Goal: Information Seeking & Learning: Learn about a topic

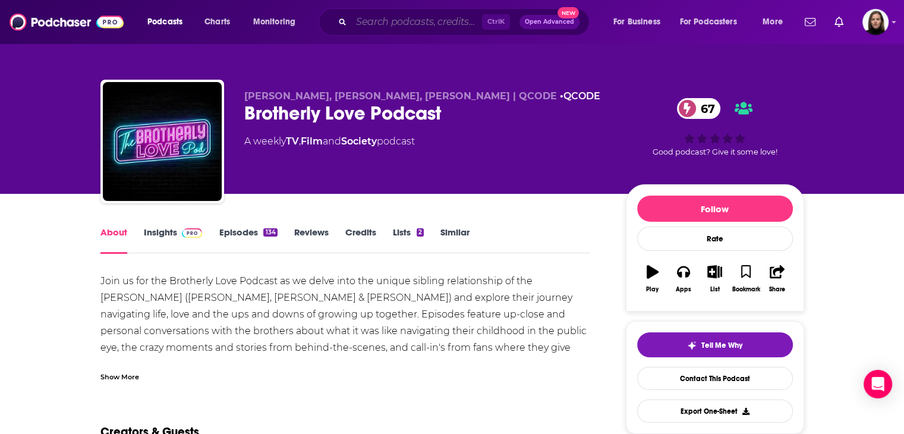
click at [382, 24] on input "Search podcasts, credits, & more..." at bounding box center [416, 21] width 131 height 19
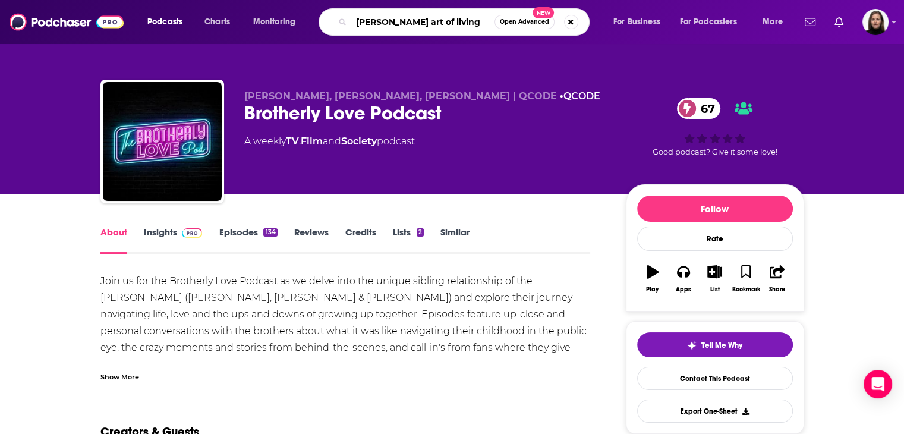
type input "[PERSON_NAME] art of living"
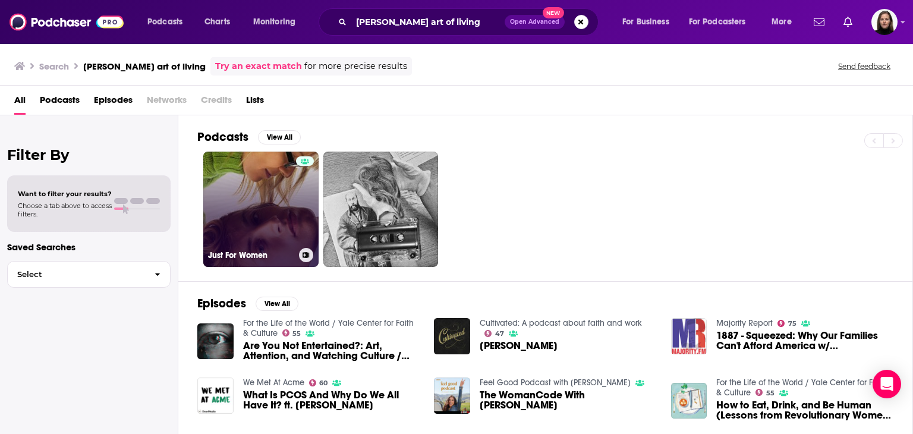
click at [269, 196] on link "Just For Women" at bounding box center [260, 209] width 115 height 115
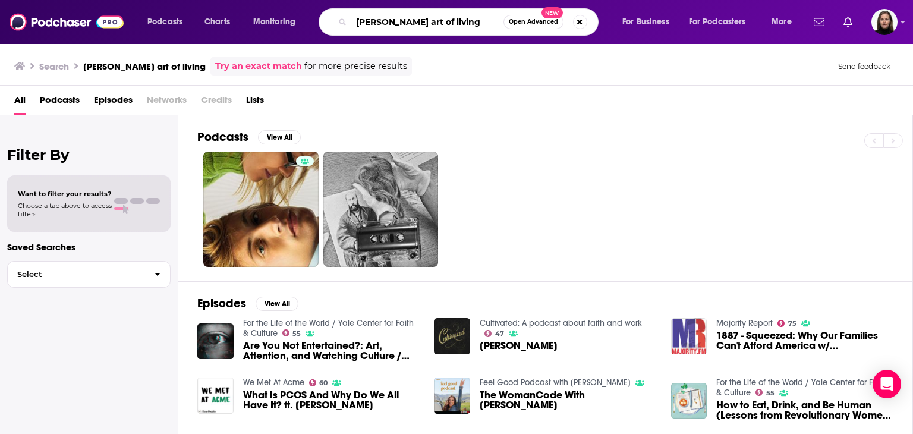
drag, startPoint x: 371, startPoint y: 22, endPoint x: 483, endPoint y: 20, distance: 111.7
click at [483, 20] on input "[PERSON_NAME] art of living" at bounding box center [427, 21] width 152 height 19
type input "[PERSON_NAME]"
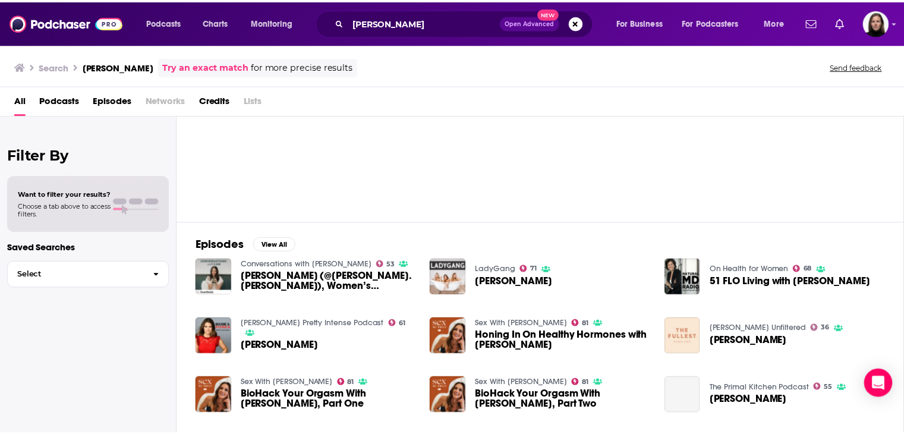
scroll to position [119, 0]
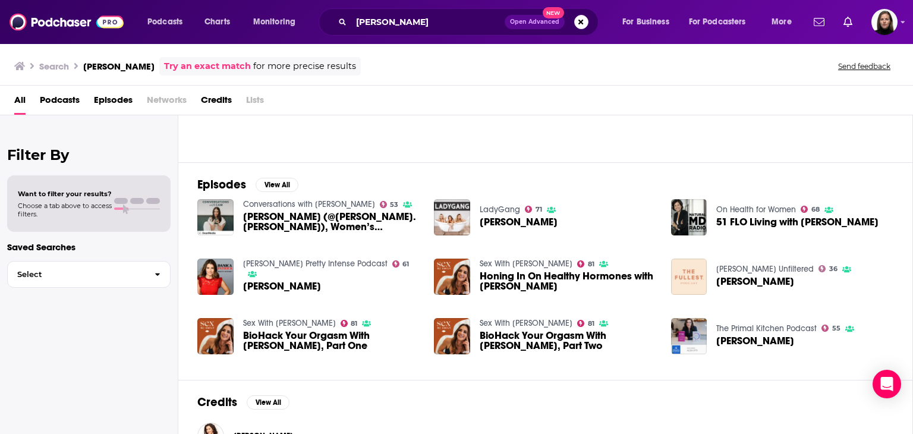
click at [298, 222] on span "[PERSON_NAME] (@[PERSON_NAME].[PERSON_NAME]), Women’s Hormones Healthcare Advoc…" at bounding box center [331, 222] width 177 height 20
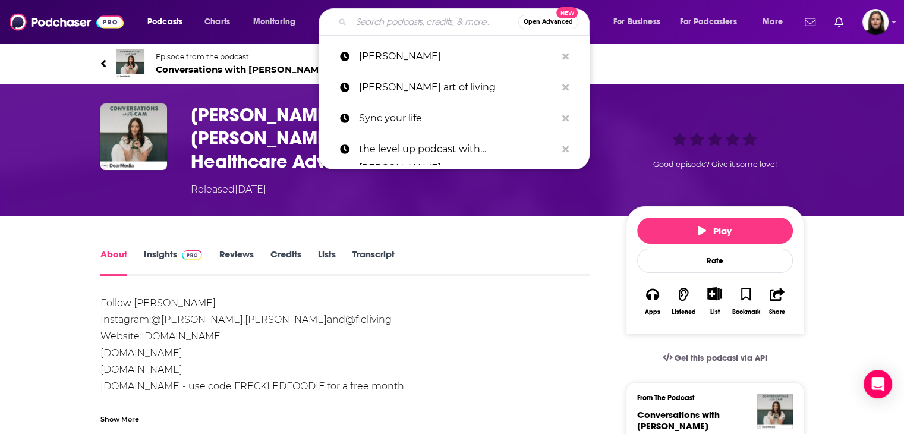
click at [430, 24] on input "Search podcasts, credits, & more..." at bounding box center [434, 21] width 167 height 19
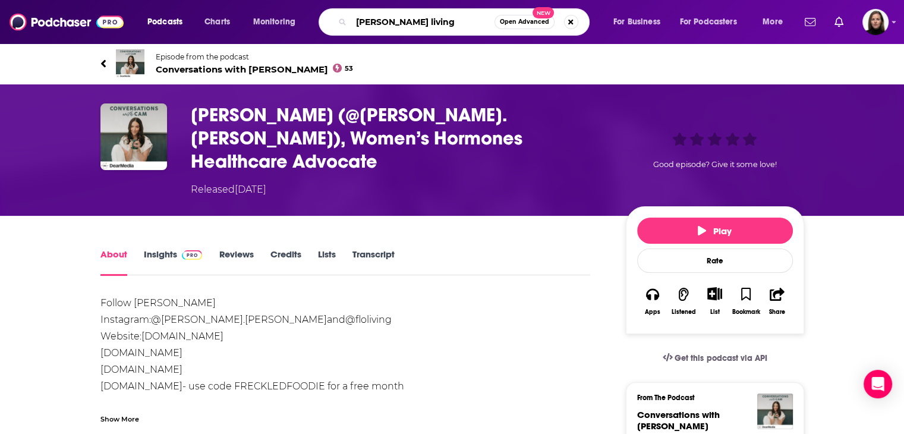
type input "[PERSON_NAME] living"
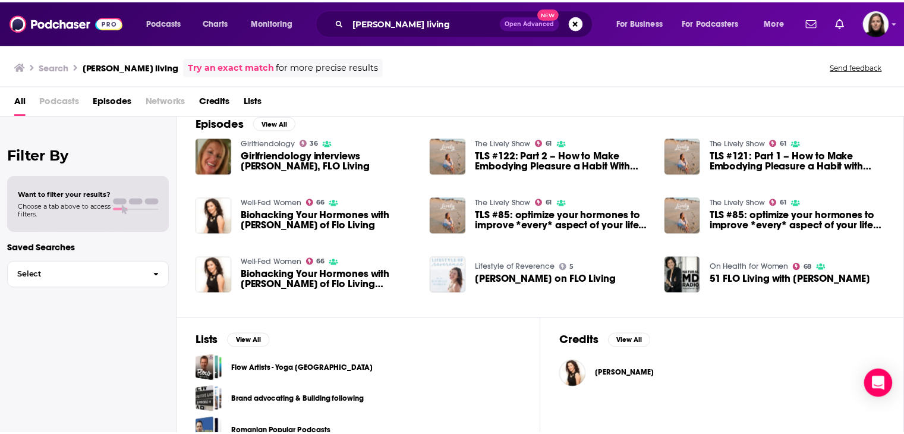
scroll to position [37, 0]
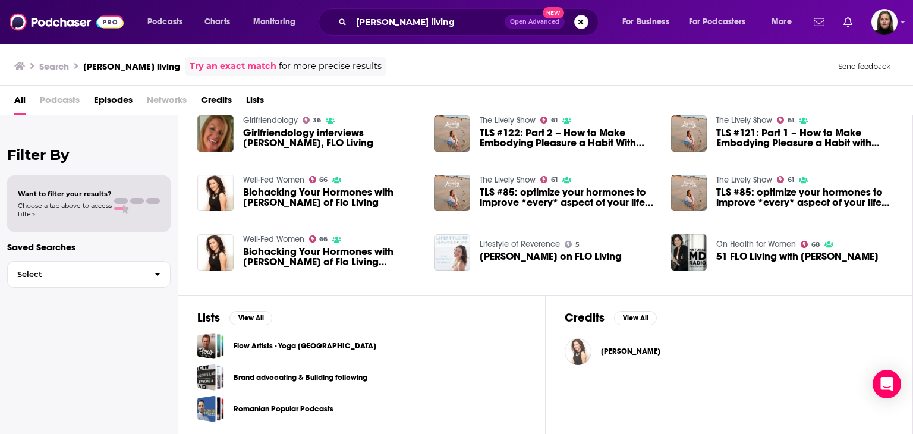
click at [588, 353] on img "Alisa Vitti" at bounding box center [578, 351] width 27 height 27
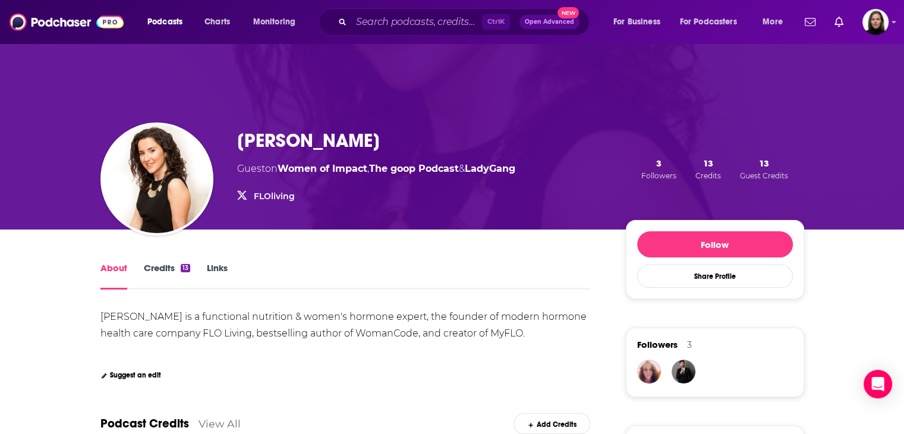
click at [176, 270] on link "Credits 13" at bounding box center [167, 275] width 46 height 27
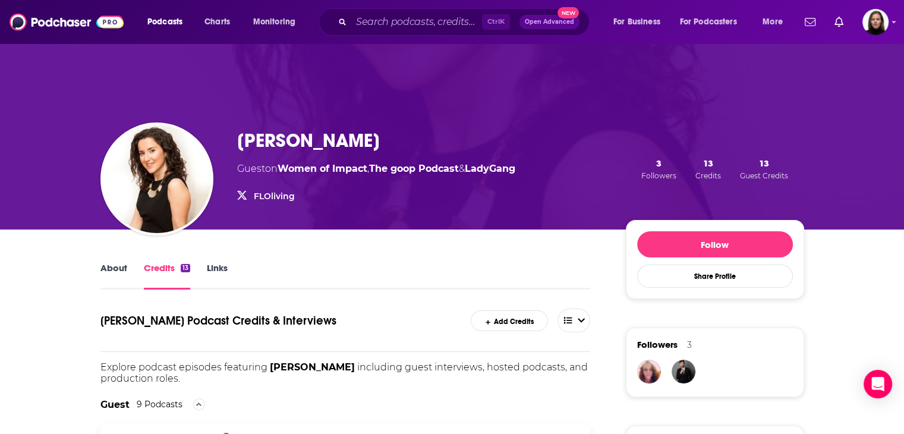
click at [106, 265] on link "About" at bounding box center [113, 275] width 27 height 27
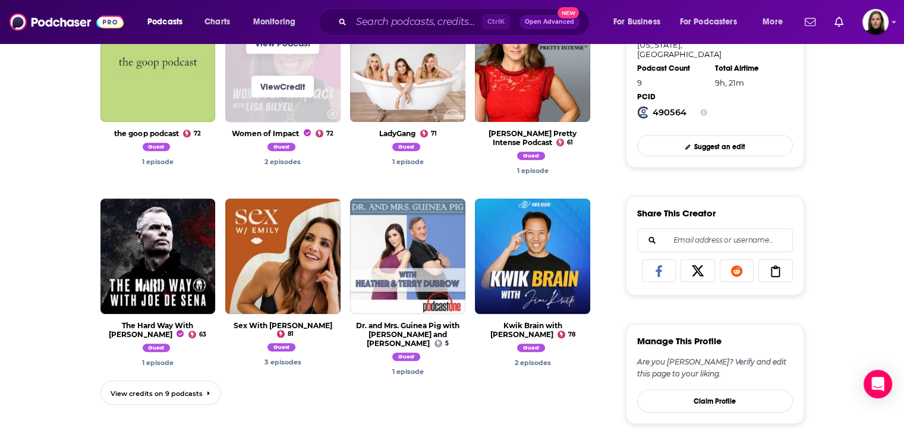
scroll to position [594, 0]
